Goal: Book appointment/travel/reservation

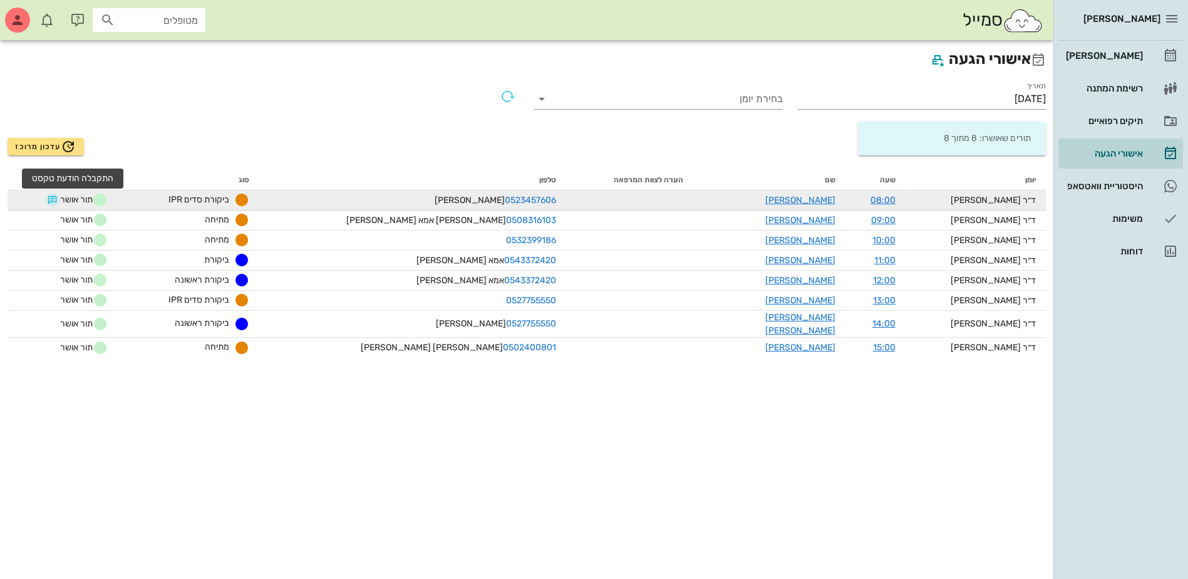
click at [58, 200] on button "button" at bounding box center [53, 200] width 10 height 10
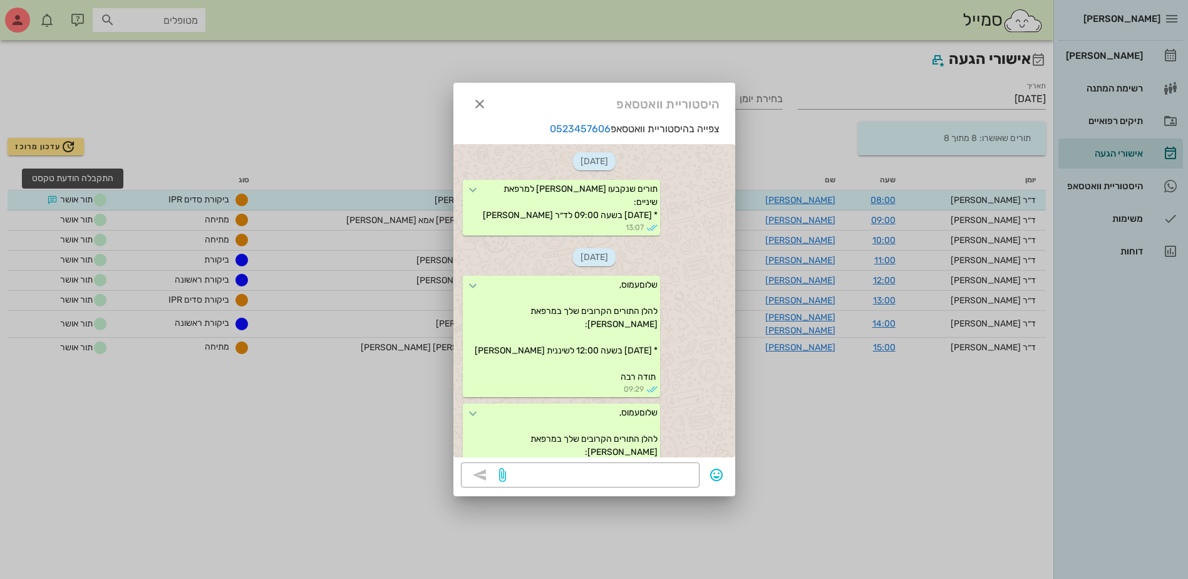
scroll to position [788, 0]
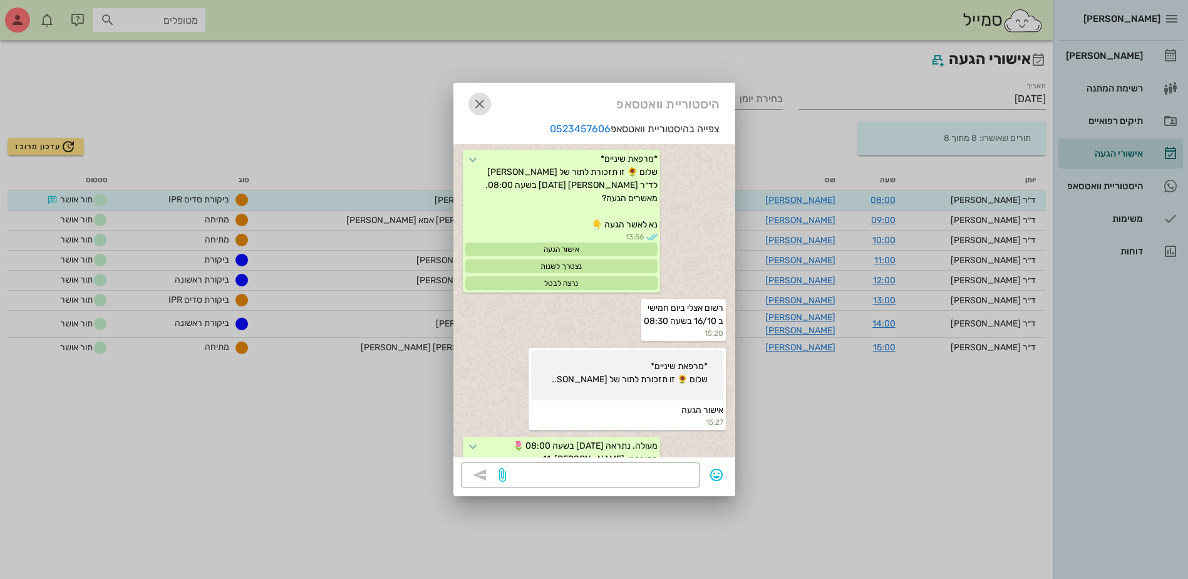
click at [484, 103] on icon "button" at bounding box center [479, 103] width 15 height 15
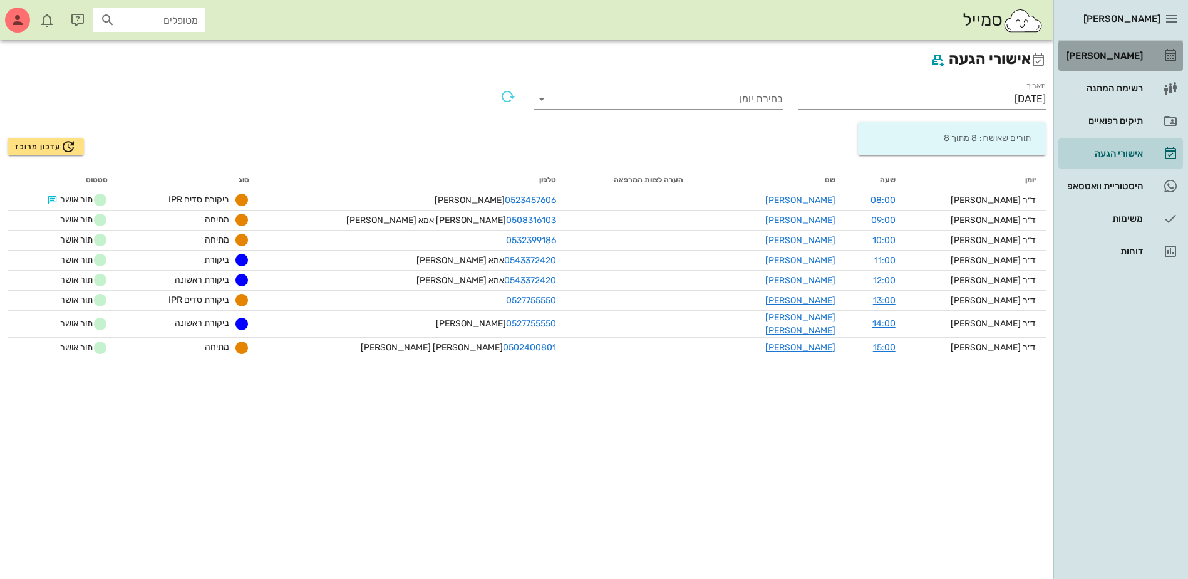
click at [1105, 57] on div "[PERSON_NAME]" at bounding box center [1103, 56] width 80 height 10
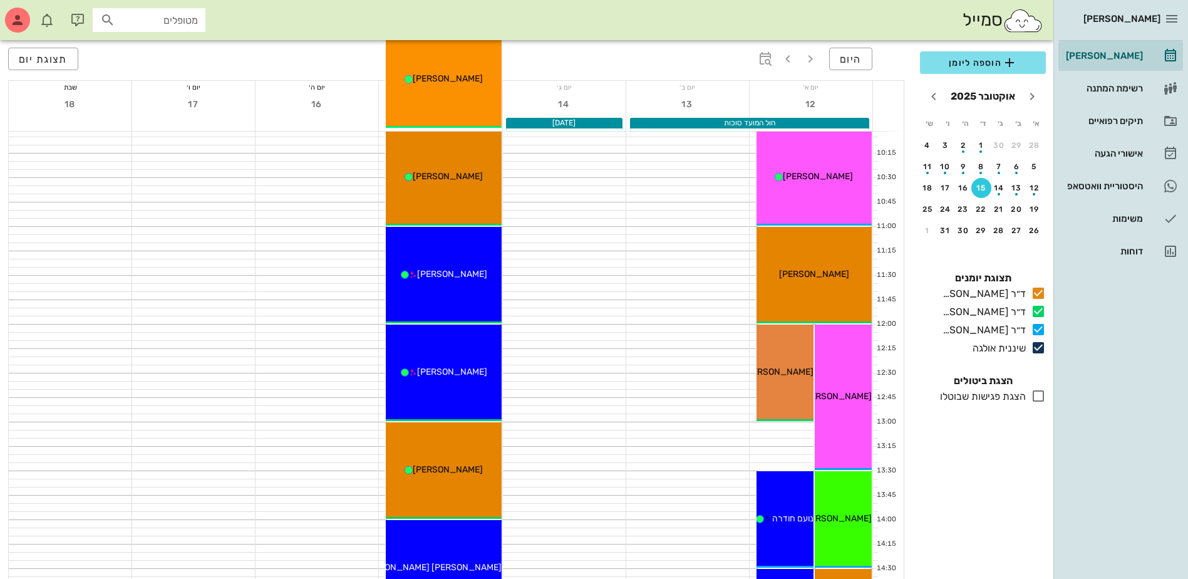
scroll to position [313, 0]
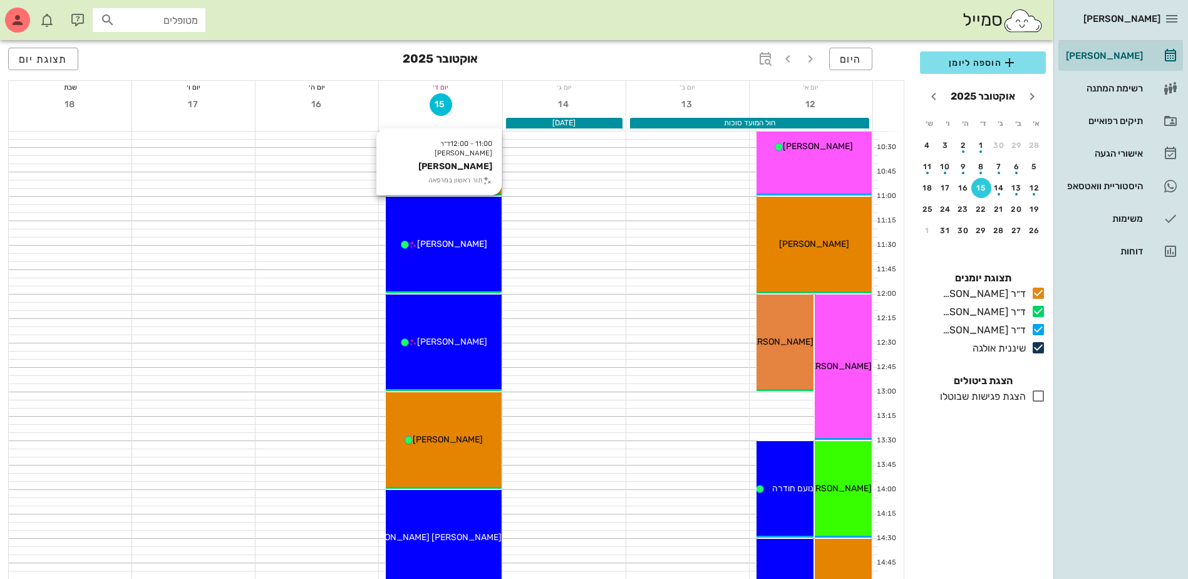
click at [469, 245] on span "[PERSON_NAME]" at bounding box center [452, 244] width 70 height 11
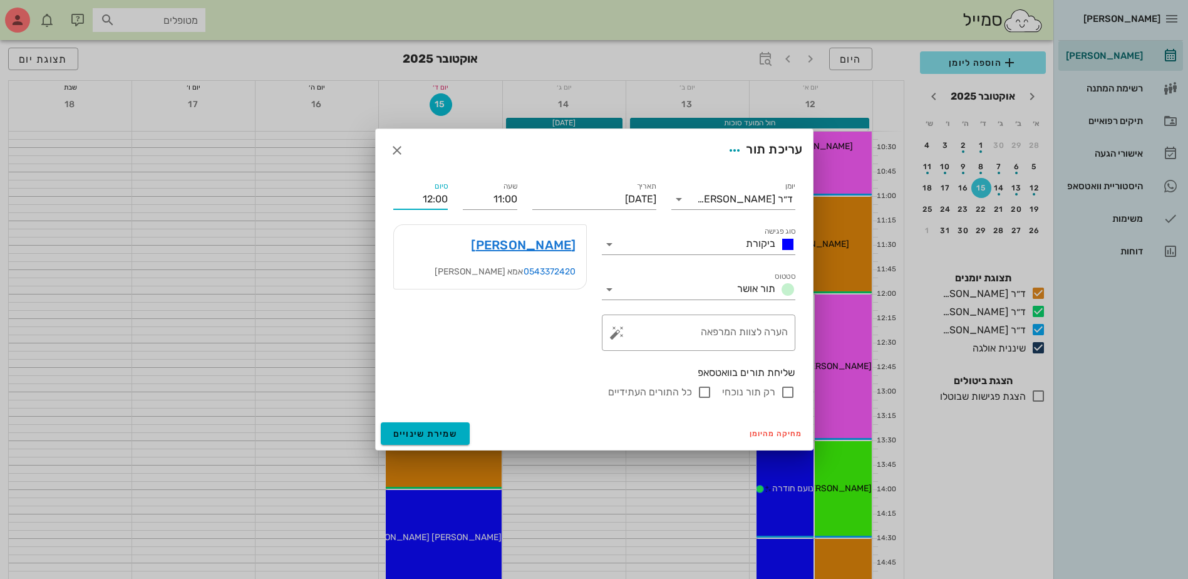
click at [410, 197] on input "12:00" at bounding box center [420, 199] width 54 height 20
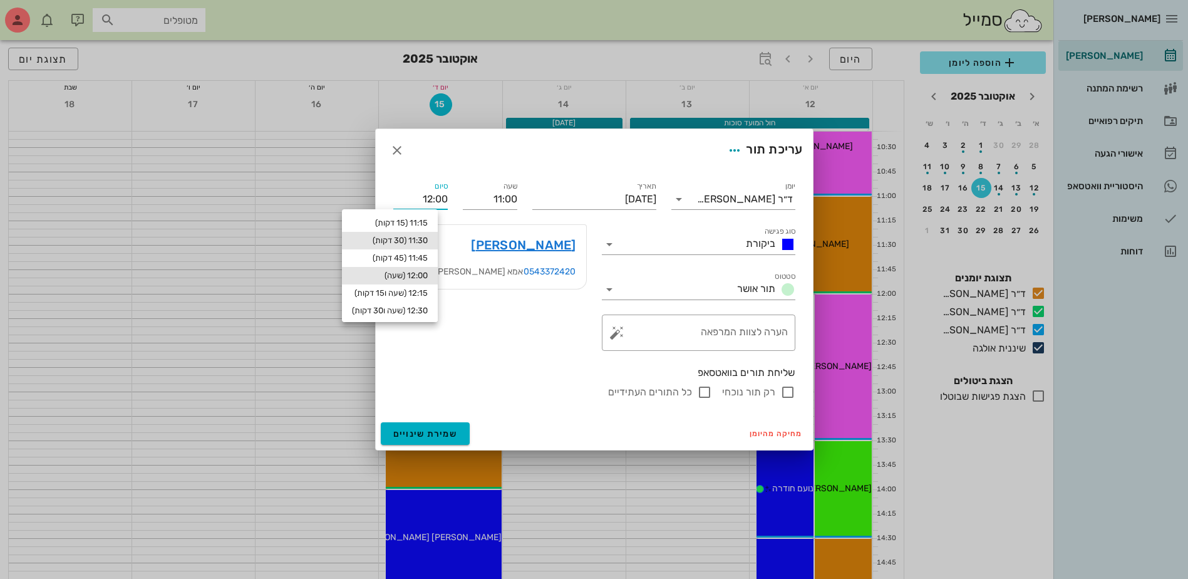
click at [428, 237] on div "11:30 (30 דקות)" at bounding box center [390, 240] width 76 height 10
type input "11:30"
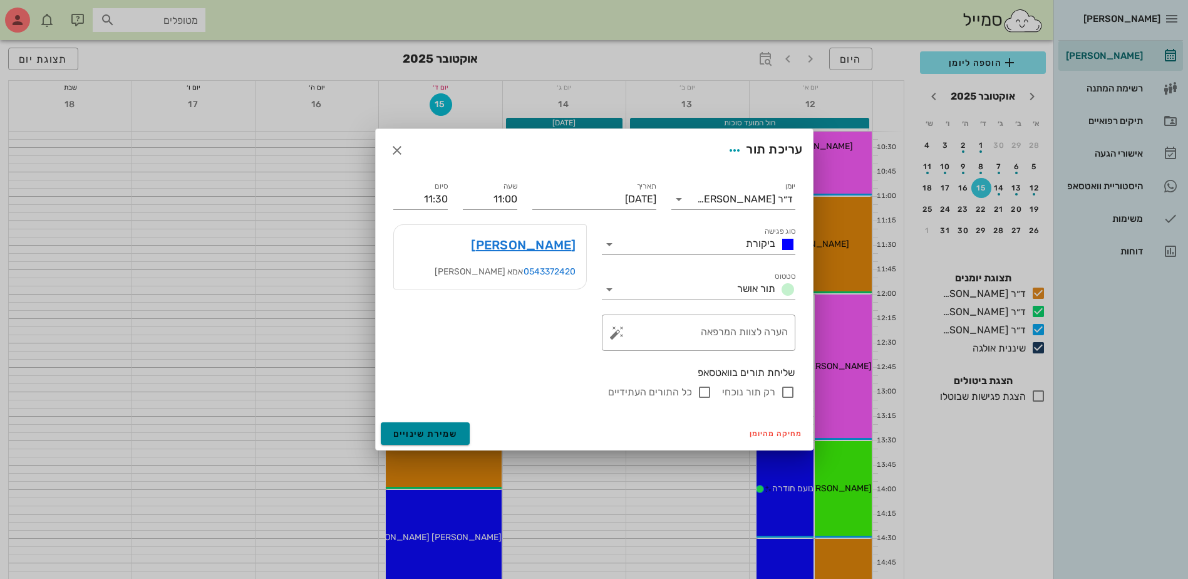
click at [421, 428] on span "שמירת שינויים" at bounding box center [425, 433] width 64 height 11
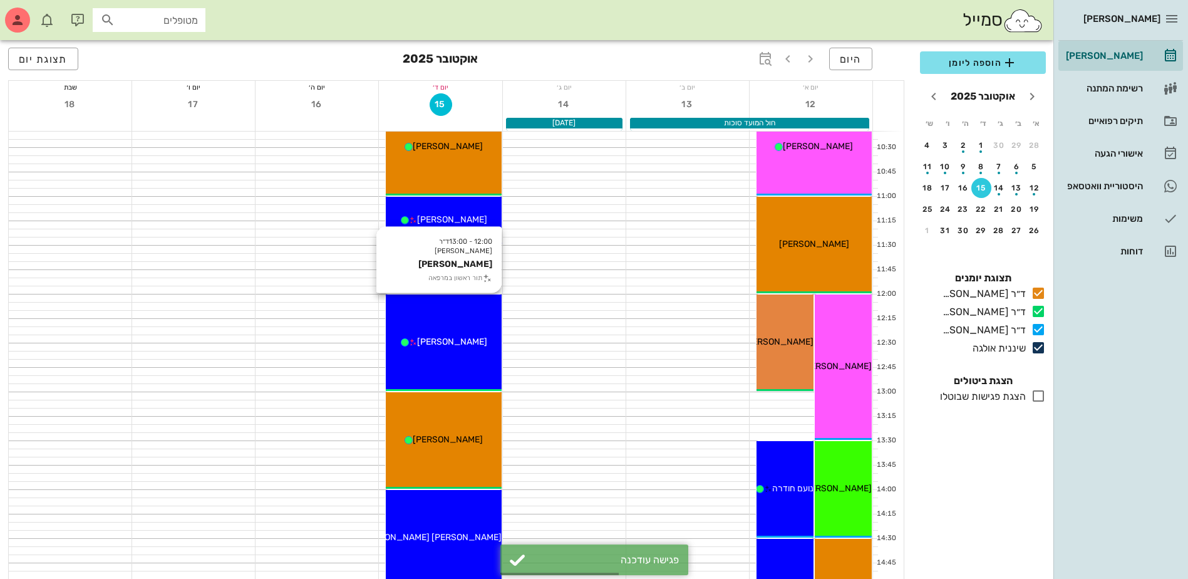
click at [440, 336] on div "[PERSON_NAME]" at bounding box center [443, 341] width 115 height 13
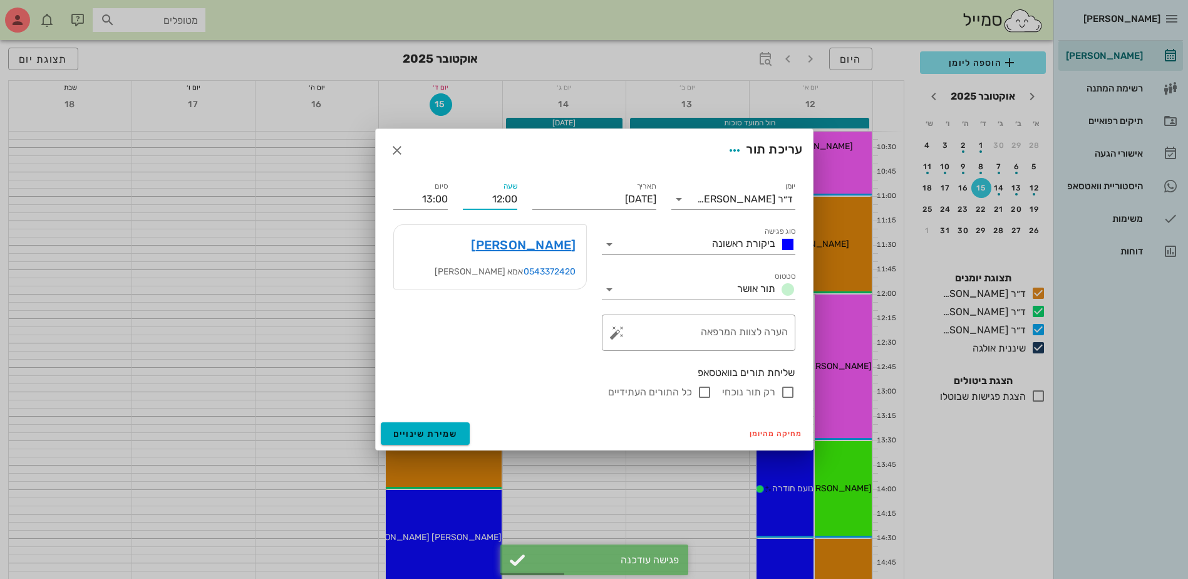
click at [503, 204] on input "12:00" at bounding box center [490, 199] width 54 height 20
click at [500, 224] on div "11:30" at bounding box center [490, 223] width 34 height 10
type input "11:30"
click at [441, 200] on input "12:30" at bounding box center [420, 199] width 54 height 20
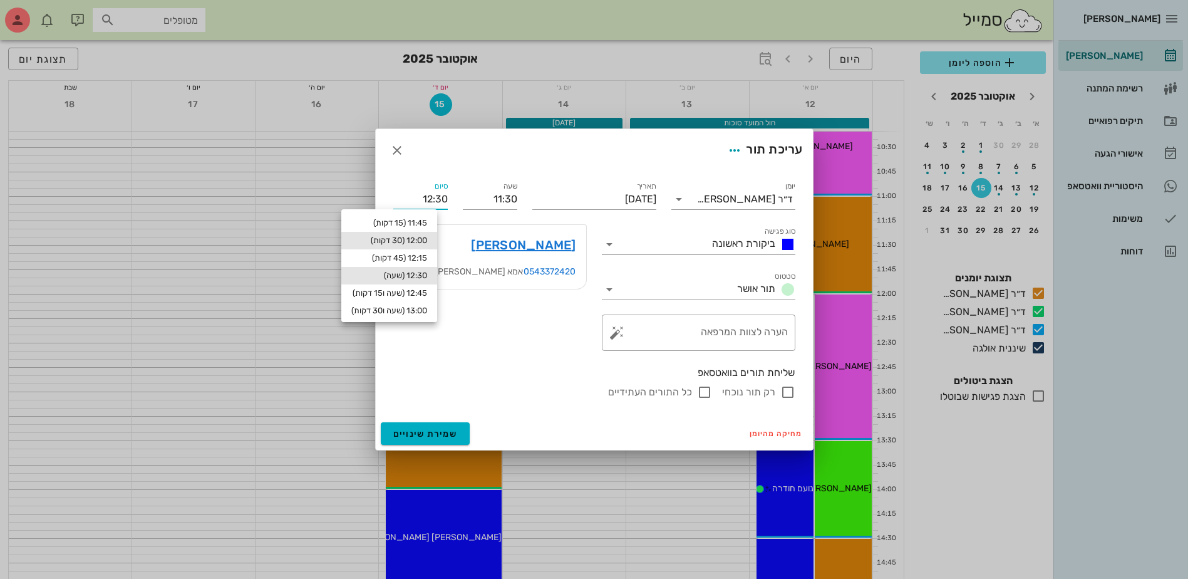
click at [426, 239] on div "12:00 (30 דקות)" at bounding box center [389, 240] width 76 height 10
type input "12:00"
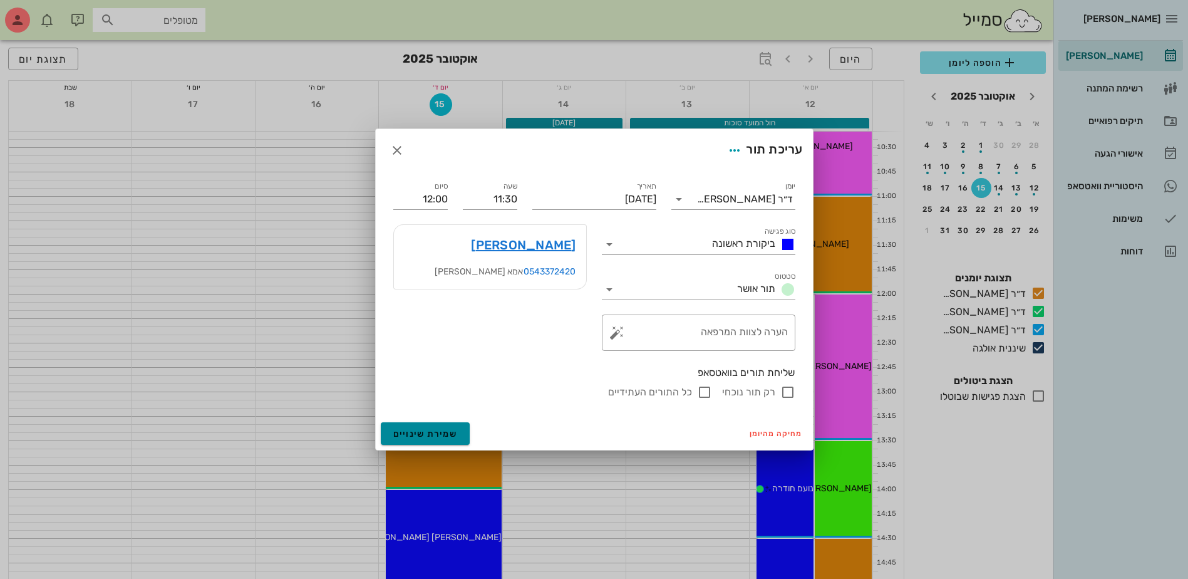
click at [431, 436] on span "שמירת שינויים" at bounding box center [425, 433] width 64 height 11
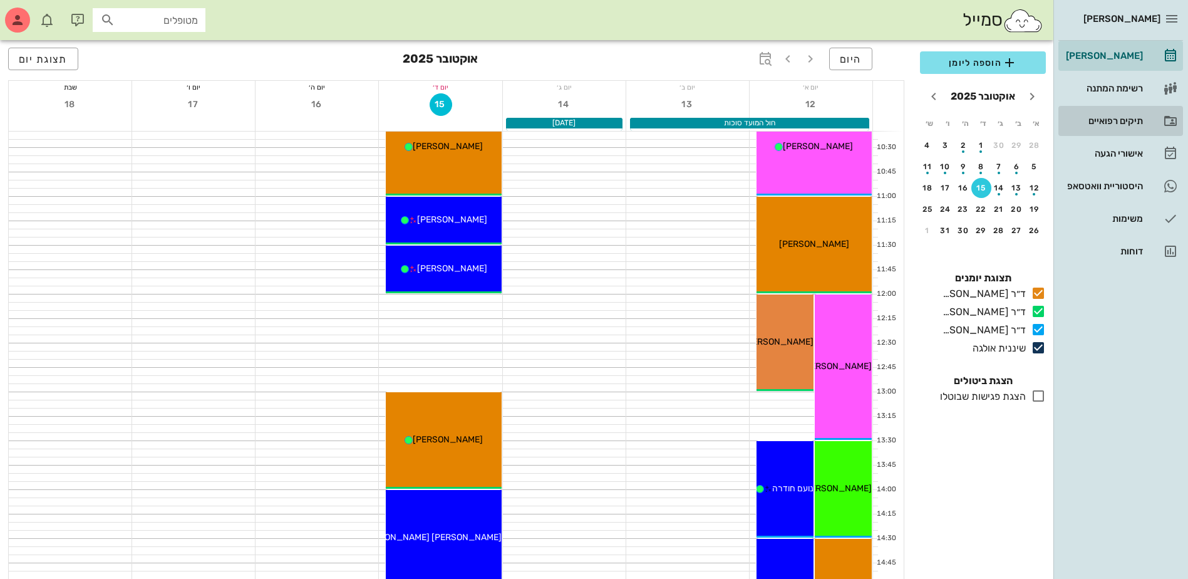
drag, startPoint x: 1118, startPoint y: 120, endPoint x: 1100, endPoint y: 119, distance: 18.2
click at [1118, 120] on div "תיקים רפואיים" at bounding box center [1103, 121] width 80 height 10
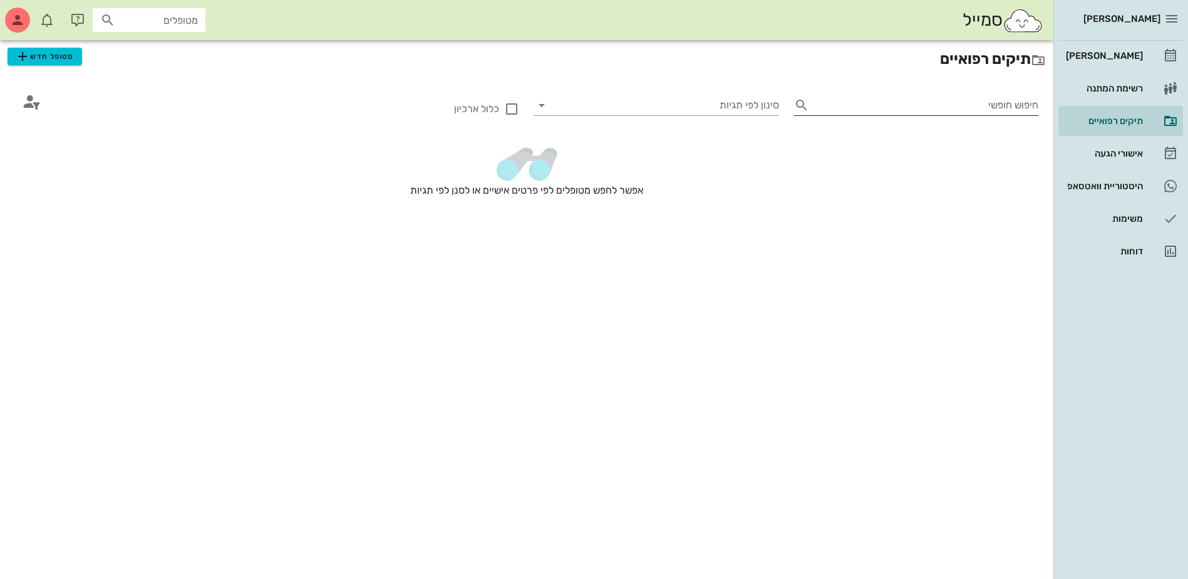
click at [961, 108] on input "חיפוש חופשי" at bounding box center [926, 105] width 225 height 20
click at [43, 56] on span "מטופל חדש" at bounding box center [44, 56] width 59 height 15
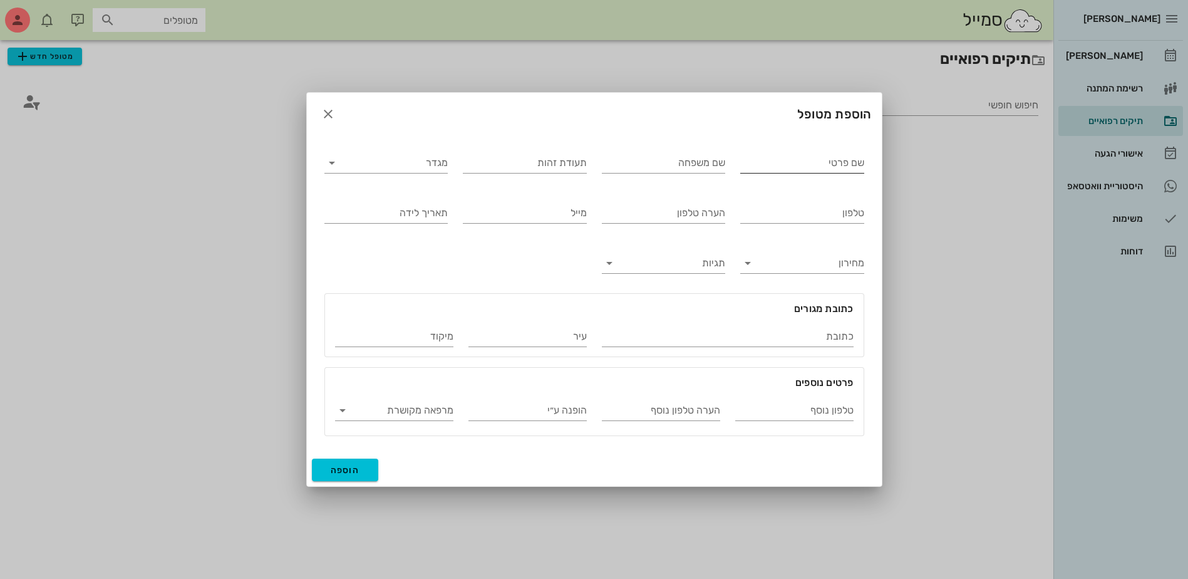
click at [780, 167] on input "שם פרטי" at bounding box center [802, 163] width 124 height 20
type input "[PERSON_NAME]"
click at [724, 167] on input "שם משפחה" at bounding box center [664, 163] width 124 height 20
type input "[PERSON_NAME]"
click at [382, 160] on input "מגדר" at bounding box center [396, 163] width 104 height 20
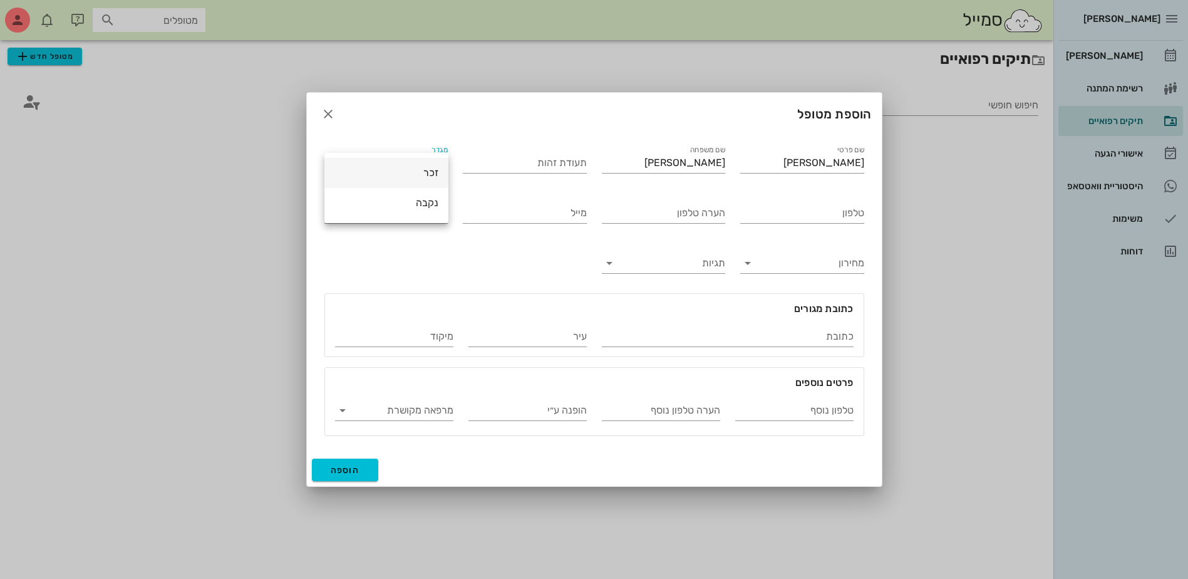
click at [401, 175] on div "זכר" at bounding box center [386, 173] width 104 height 12
click at [356, 472] on span "הוספה" at bounding box center [345, 470] width 29 height 11
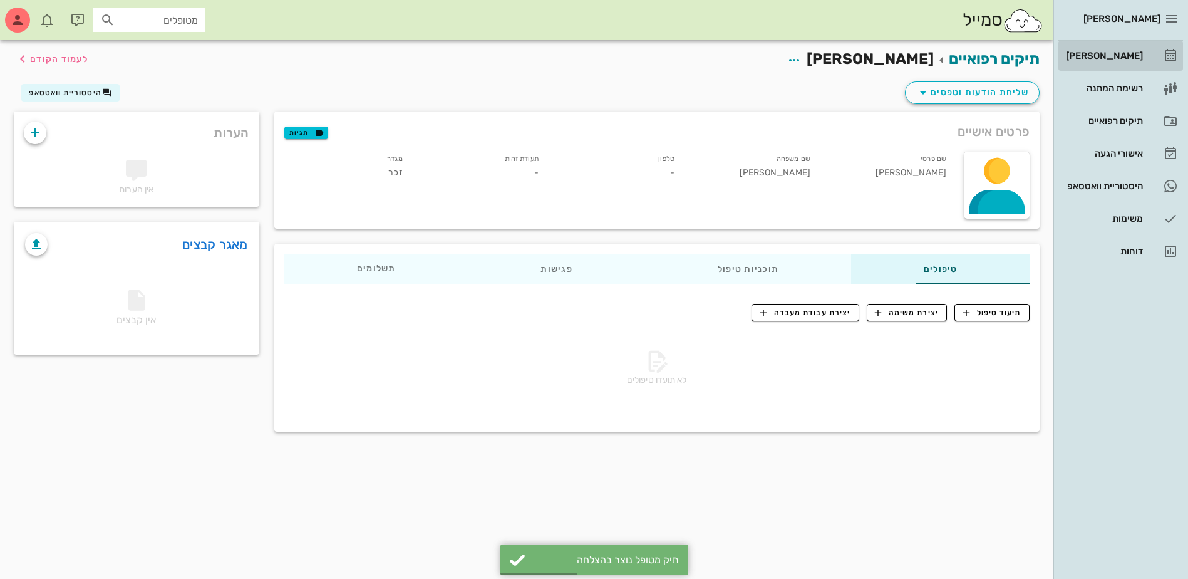
click at [1108, 52] on div "[PERSON_NAME]" at bounding box center [1103, 56] width 80 height 10
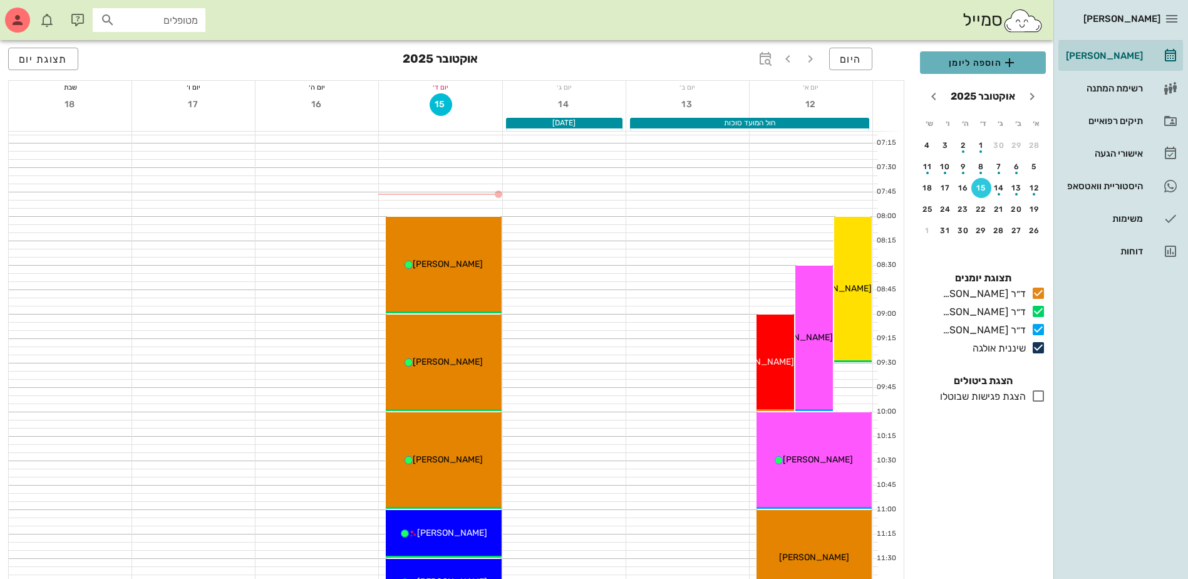
click at [979, 63] on span "הוספה ליומן" at bounding box center [983, 62] width 106 height 15
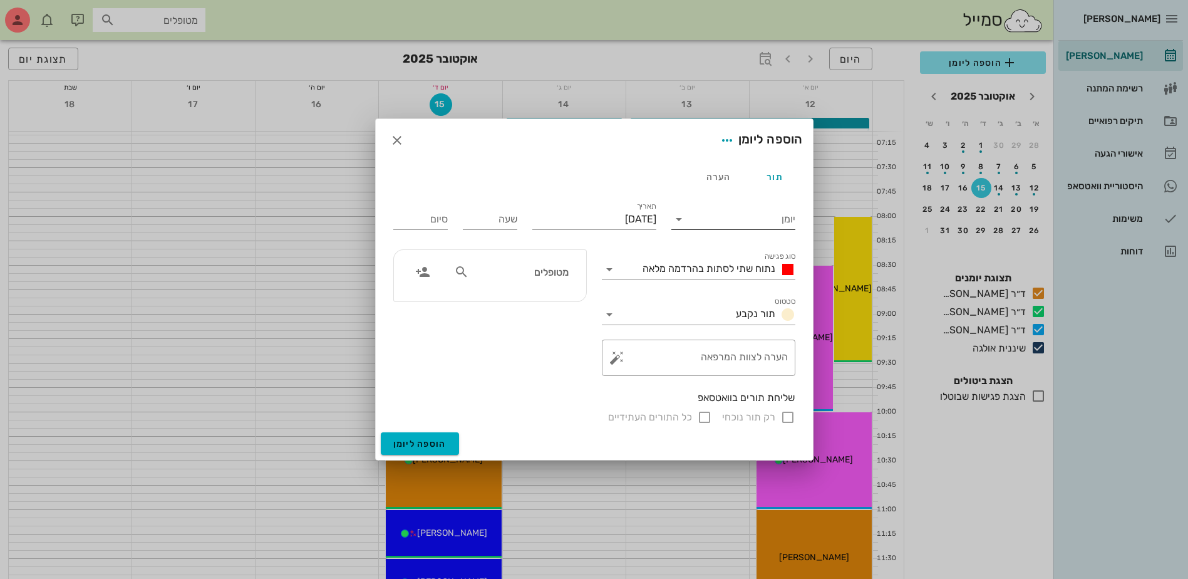
click at [753, 219] on input "יומן" at bounding box center [742, 219] width 106 height 20
click at [751, 260] on div "ד״ר [PERSON_NAME]" at bounding box center [733, 259] width 104 height 12
click at [745, 266] on span "נתוח שתי לסתות בהרדמה מלאה" at bounding box center [708, 268] width 133 height 12
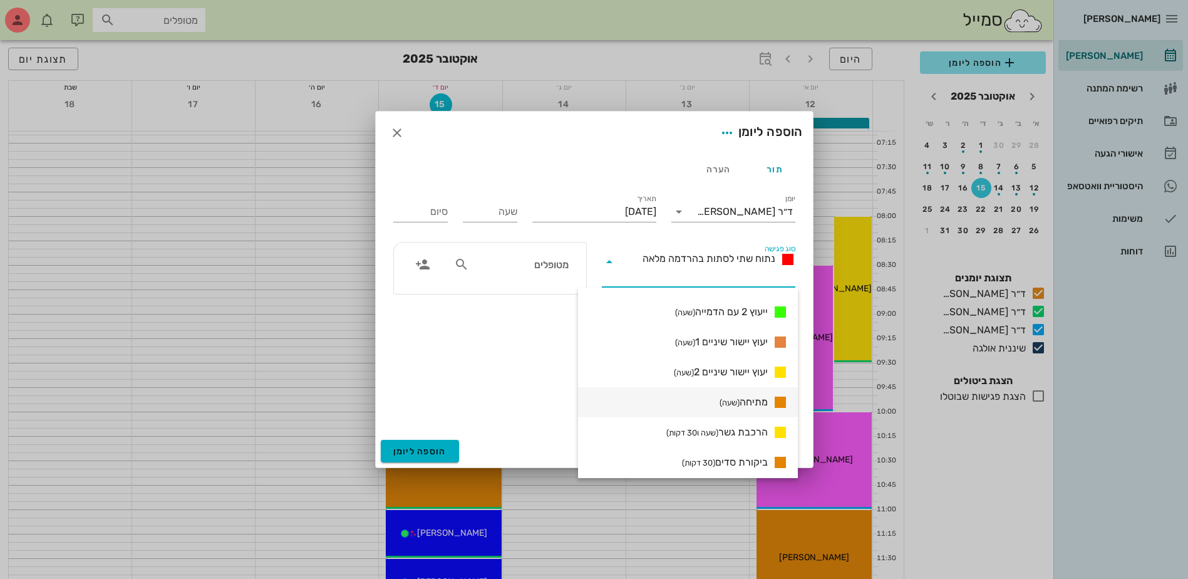
scroll to position [751, 0]
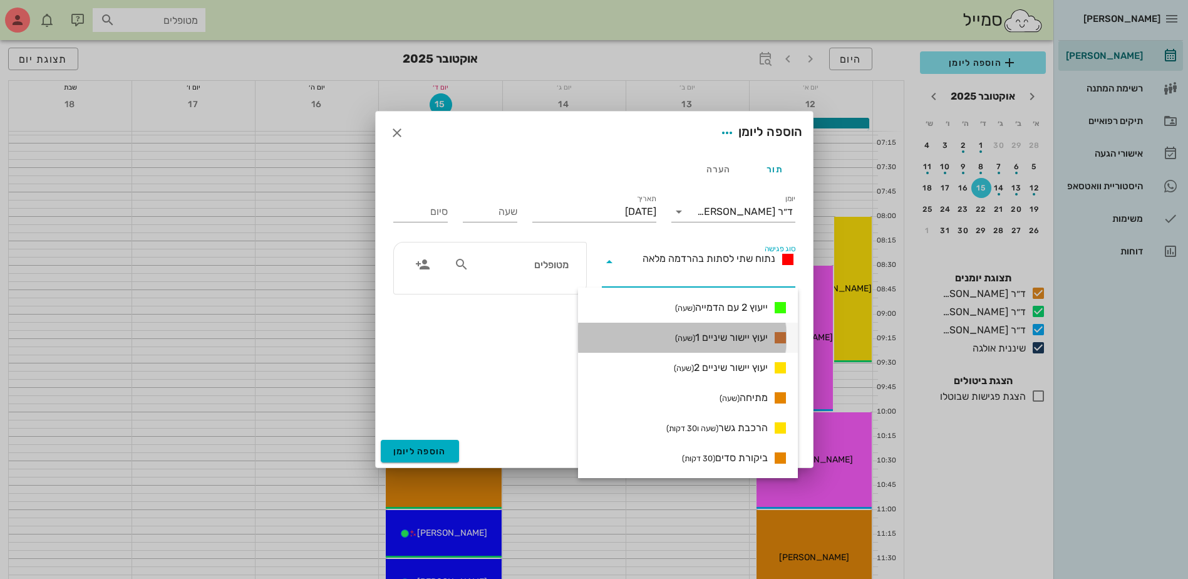
click at [726, 331] on span "יעוץ יישור שיניים 1 (שעה)" at bounding box center [721, 337] width 93 height 15
type input "01:00"
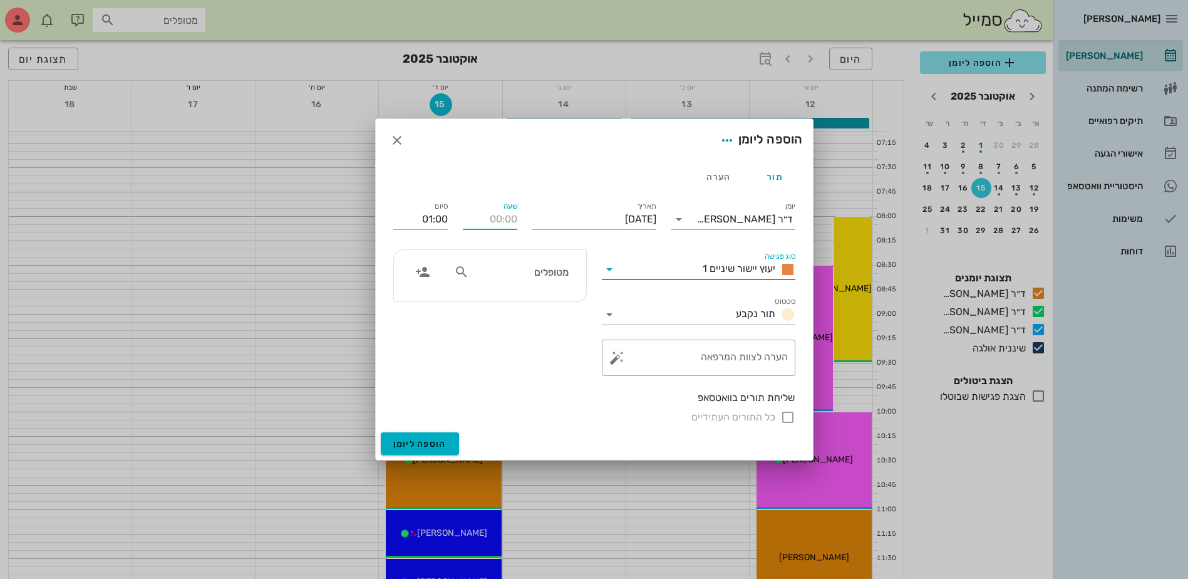
click at [503, 222] on input "שעה" at bounding box center [490, 219] width 54 height 20
type input "12:00"
type input "13:00"
click at [438, 215] on input "13:00" at bounding box center [420, 219] width 54 height 20
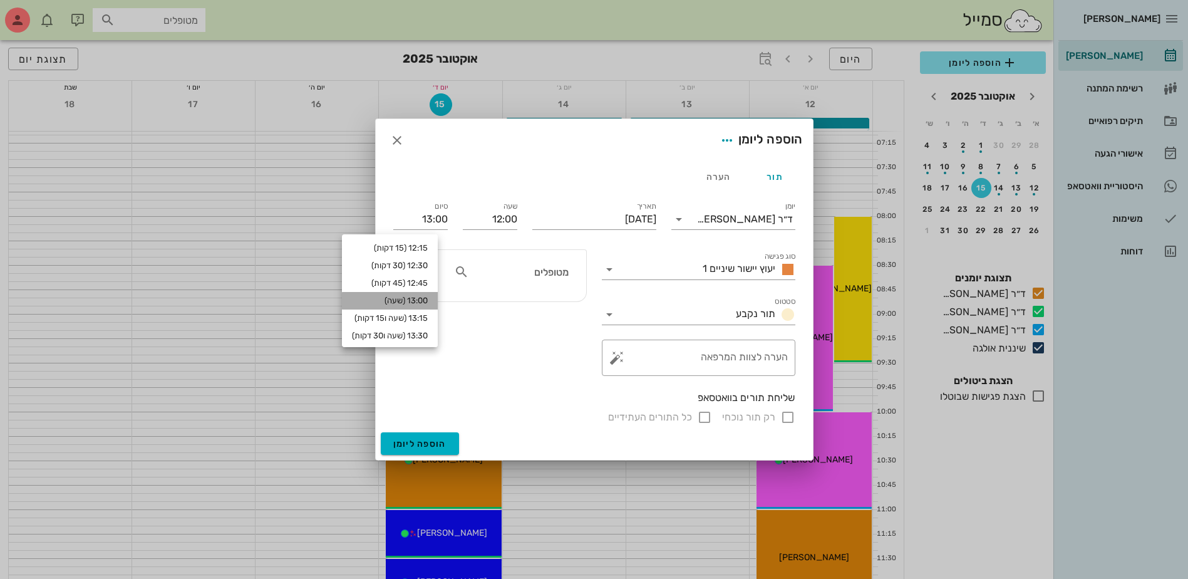
click at [422, 297] on div "13:00 (שעה)" at bounding box center [390, 301] width 76 height 10
type input "13:00"
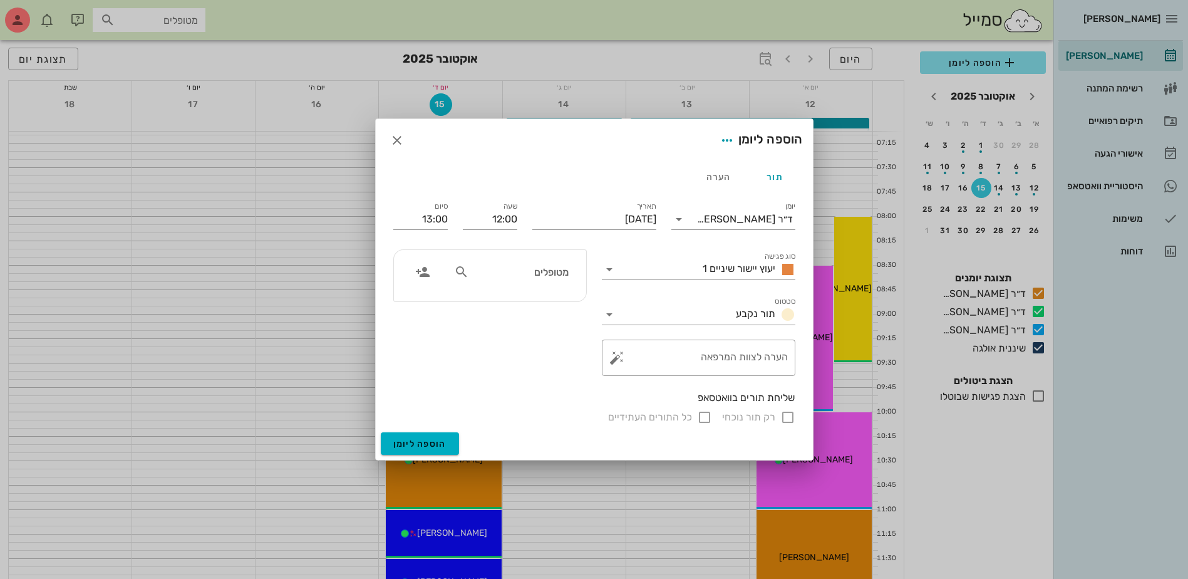
click at [520, 276] on input "מטופלים" at bounding box center [520, 272] width 96 height 16
type input "[PERSON_NAME]"
click at [537, 303] on div "[PERSON_NAME]" at bounding box center [511, 301] width 109 height 10
click at [423, 443] on span "הוספה ליומן" at bounding box center [419, 443] width 53 height 11
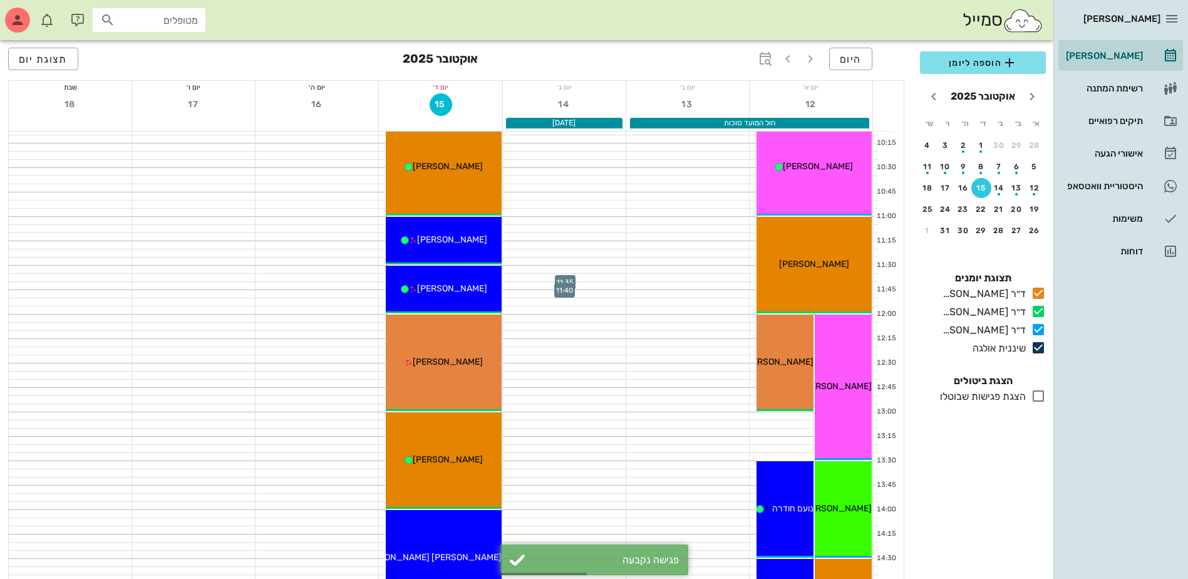
scroll to position [313, 0]
